Goal: Task Accomplishment & Management: Manage account settings

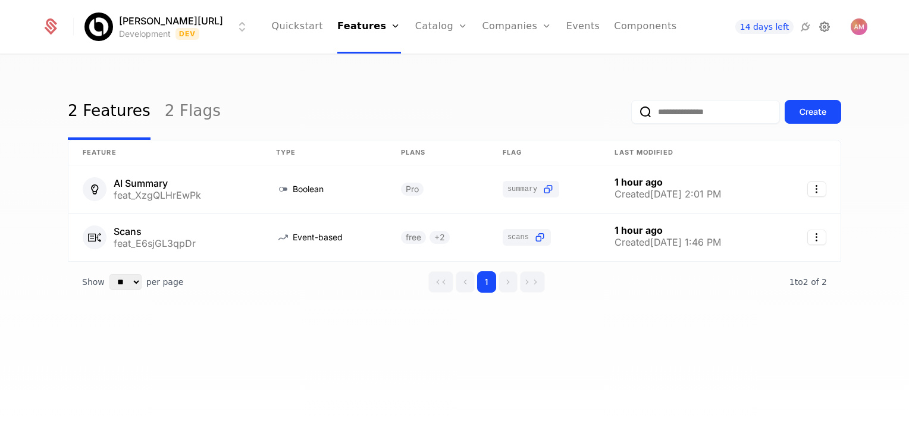
click at [826, 20] on icon at bounding box center [825, 27] width 14 height 14
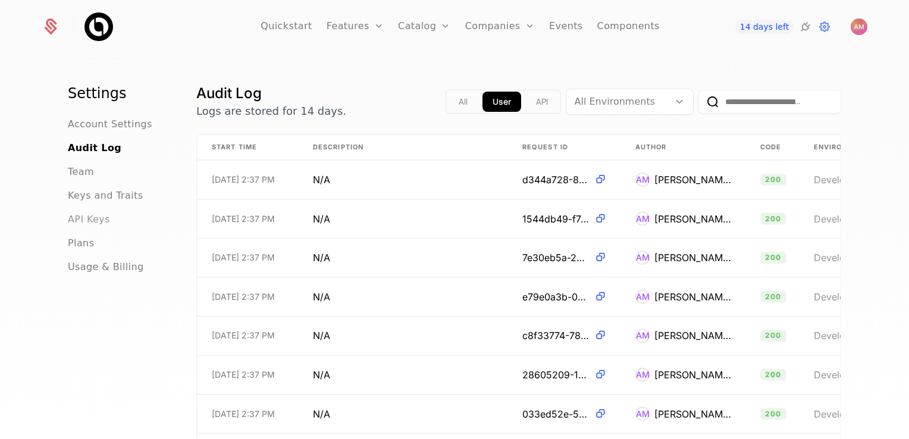
click at [83, 223] on span "API Keys" at bounding box center [89, 219] width 42 height 14
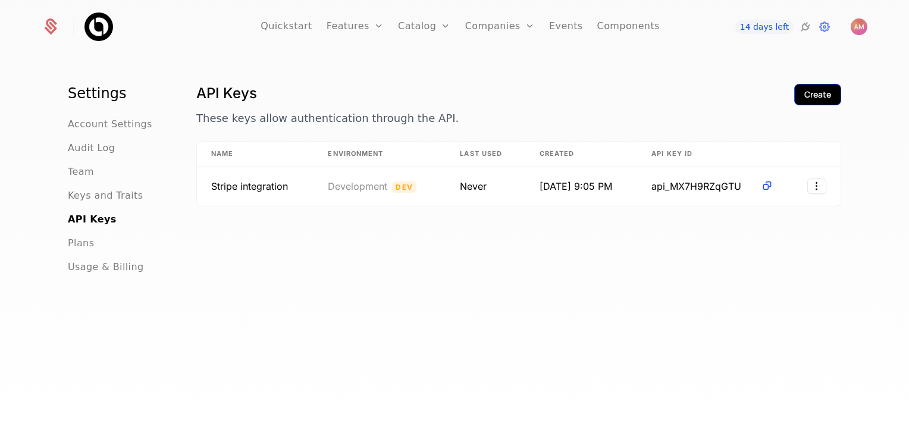
click at [804, 99] on div "Create" at bounding box center [817, 95] width 27 height 12
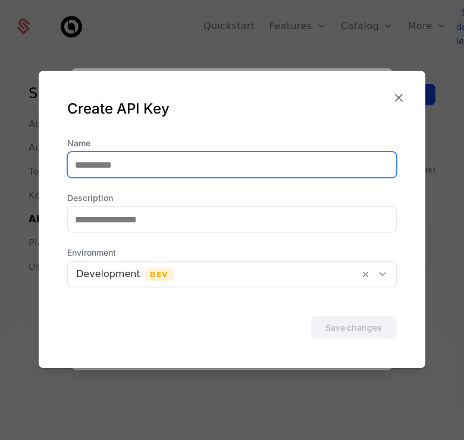
click at [134, 168] on input "Name" at bounding box center [232, 164] width 328 height 25
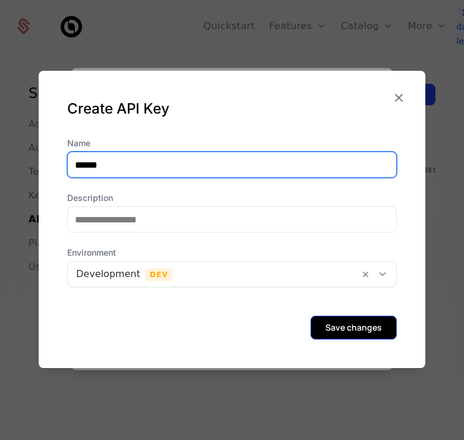
type input "******"
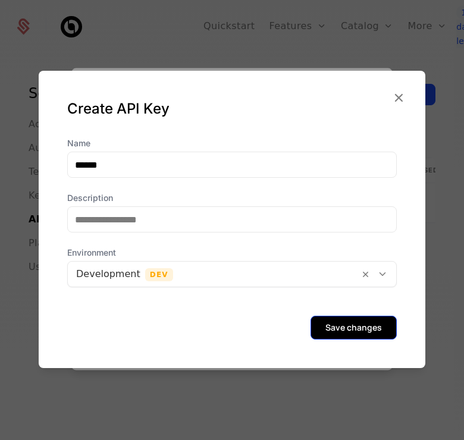
click at [368, 332] on button "Save changes" at bounding box center [354, 328] width 86 height 24
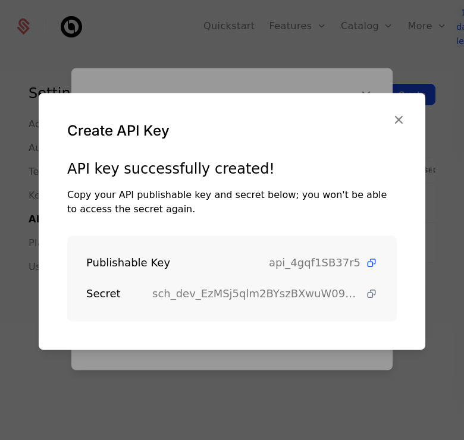
click at [365, 295] on icon at bounding box center [371, 294] width 12 height 12
click at [365, 264] on icon at bounding box center [371, 263] width 12 height 12
click at [395, 119] on icon "button" at bounding box center [398, 119] width 15 height 15
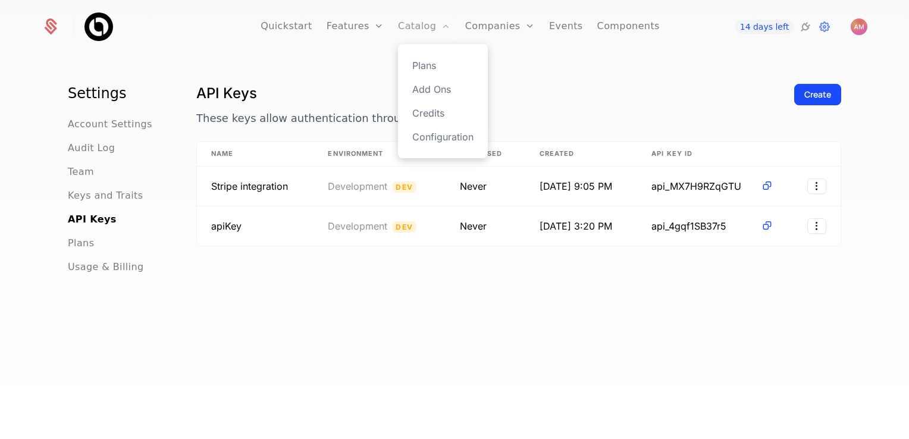
click at [431, 30] on link "Catalog" at bounding box center [424, 27] width 53 height 54
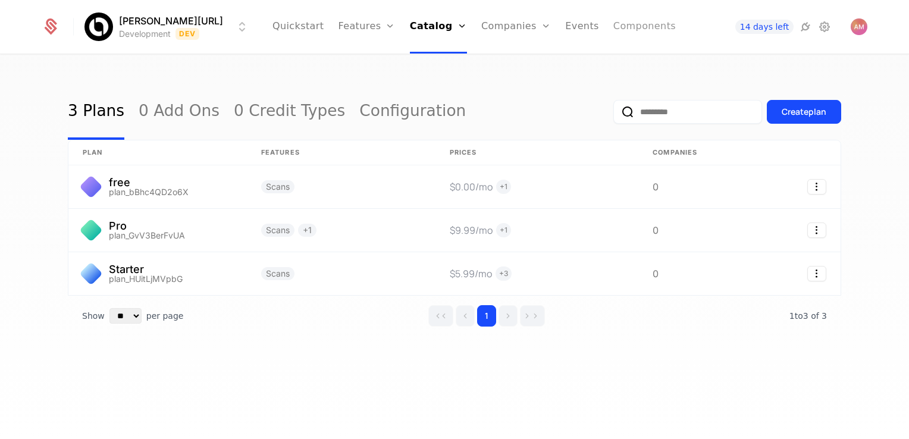
click at [616, 27] on link "Components" at bounding box center [644, 27] width 62 height 54
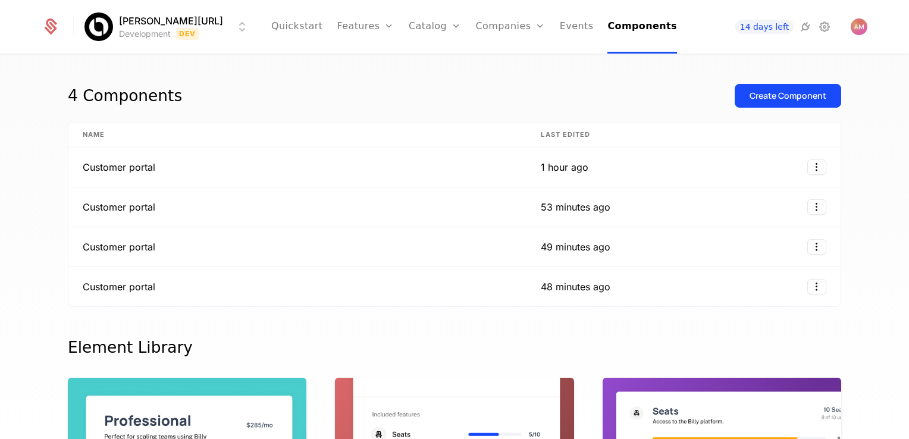
click at [115, 99] on div "4 Components" at bounding box center [125, 96] width 114 height 24
click at [129, 174] on td "Customer portal" at bounding box center [297, 168] width 458 height 40
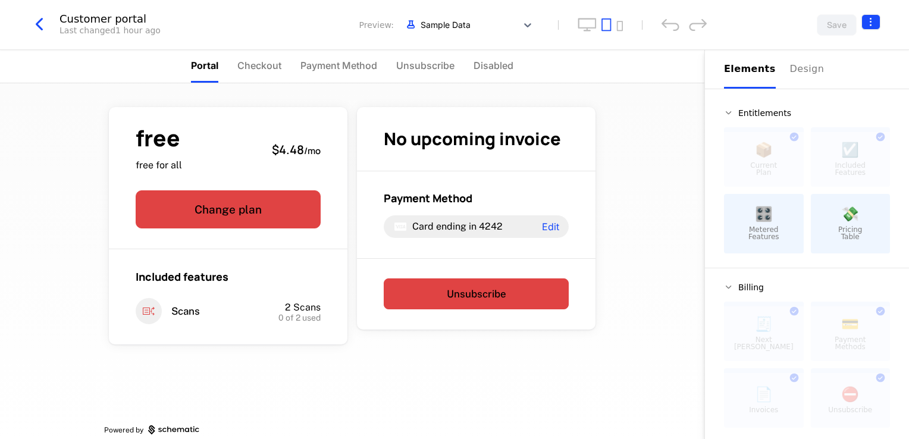
click at [868, 25] on html "[PERSON_NAME][URL] Development Dev Quickstart Features Features Flags Catalog P…" at bounding box center [454, 219] width 909 height 439
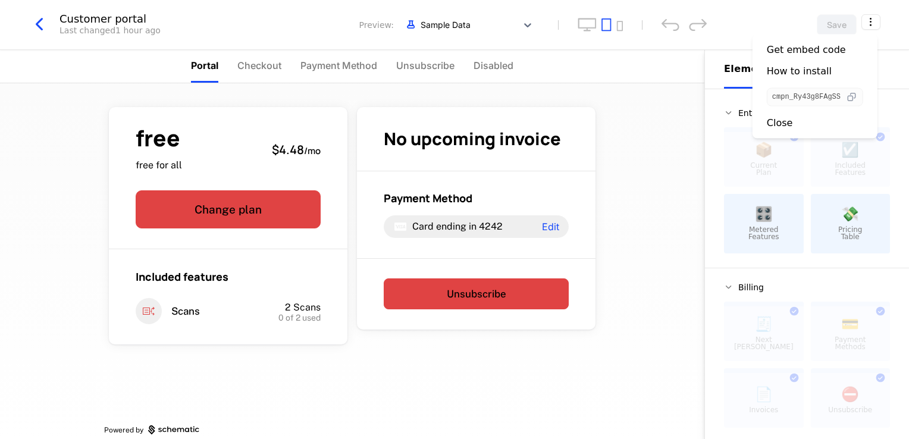
click at [850, 96] on icon "button" at bounding box center [851, 97] width 12 height 12
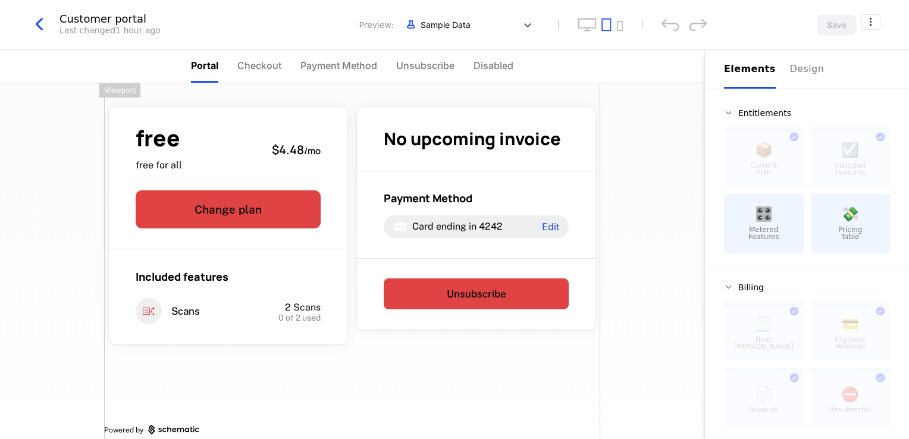
click at [37, 25] on html "[PERSON_NAME][URL] Development Dev Quickstart Features Features Flags Catalog P…" at bounding box center [454, 219] width 909 height 439
